Goal: Submit feedback/report problem

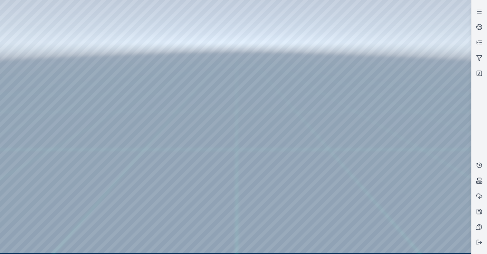
click at [49, 16] on div at bounding box center [235, 127] width 471 height 254
click at [19, 57] on div at bounding box center [235, 127] width 471 height 254
click at [24, 72] on div at bounding box center [235, 127] width 471 height 254
drag, startPoint x: 201, startPoint y: 121, endPoint x: 200, endPoint y: 131, distance: 10.0
drag, startPoint x: 202, startPoint y: 128, endPoint x: 192, endPoint y: 138, distance: 14.6
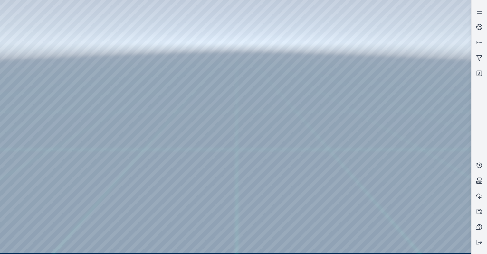
drag, startPoint x: 209, startPoint y: 129, endPoint x: 214, endPoint y: 127, distance: 5.5
drag, startPoint x: 196, startPoint y: 121, endPoint x: 222, endPoint y: 114, distance: 26.8
drag, startPoint x: 270, startPoint y: 165, endPoint x: 276, endPoint y: 163, distance: 5.3
drag, startPoint x: 209, startPoint y: 154, endPoint x: 278, endPoint y: 147, distance: 69.3
click at [409, 84] on div at bounding box center [235, 127] width 471 height 254
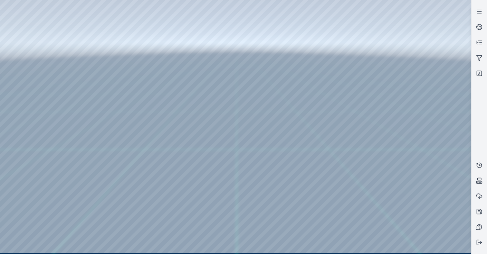
click at [413, 87] on div at bounding box center [235, 127] width 471 height 254
click at [421, 103] on div at bounding box center [235, 127] width 471 height 254
drag, startPoint x: 200, startPoint y: 22, endPoint x: 137, endPoint y: 11, distance: 64.1
click at [137, 11] on div at bounding box center [235, 127] width 471 height 254
click at [46, 16] on div at bounding box center [235, 127] width 471 height 254
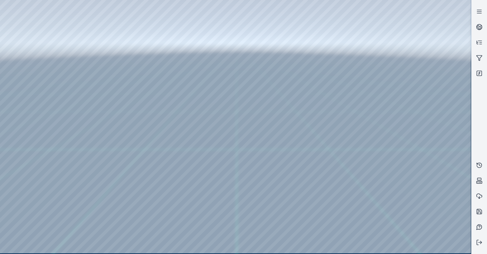
click at [421, 149] on div at bounding box center [235, 127] width 471 height 254
click at [427, 129] on div at bounding box center [235, 127] width 471 height 254
drag, startPoint x: 259, startPoint y: 90, endPoint x: 227, endPoint y: 141, distance: 59.7
click at [478, 242] on icon at bounding box center [479, 243] width 6 height 6
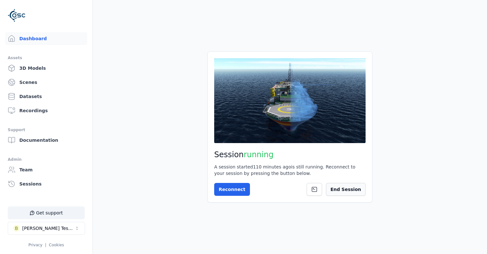
click at [361, 192] on button "End Session" at bounding box center [346, 189] width 40 height 13
